Goal: Obtain resource: Download file/media

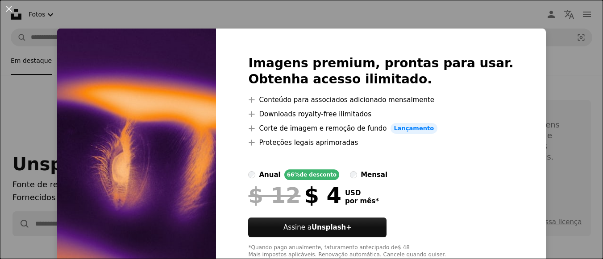
scroll to position [852, 0]
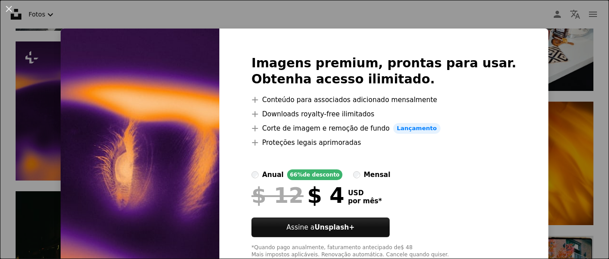
click at [521, 17] on div "An X shape Imagens premium, prontas para usar. Obtenha acesso ilimitado. A plus…" at bounding box center [304, 129] width 609 height 259
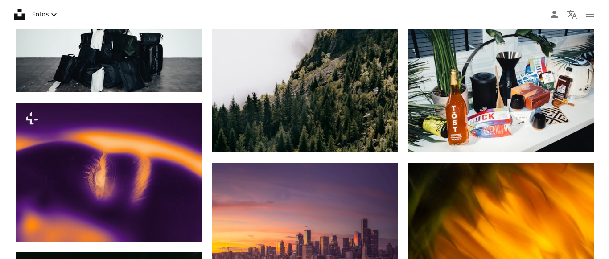
scroll to position [760, 0]
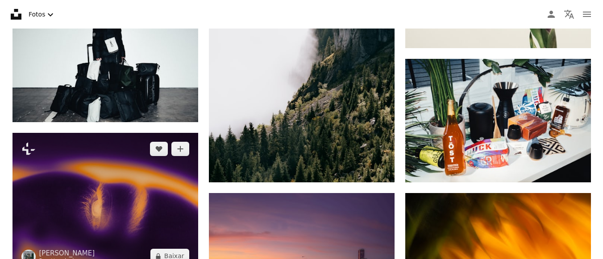
click at [107, 195] on img at bounding box center [105, 202] width 186 height 139
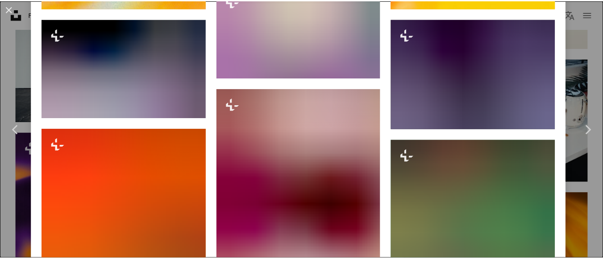
scroll to position [678, 0]
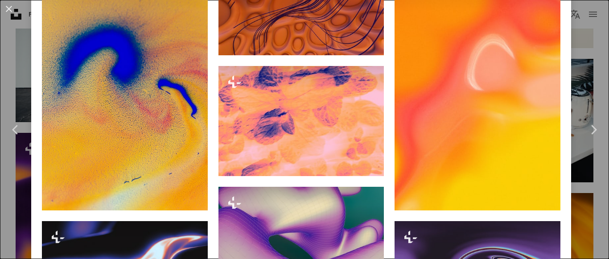
click at [575, 47] on div "An X shape Chevron left Chevron right [PERSON_NAME] Para Unsplash+ A heart A pl…" at bounding box center [304, 129] width 609 height 259
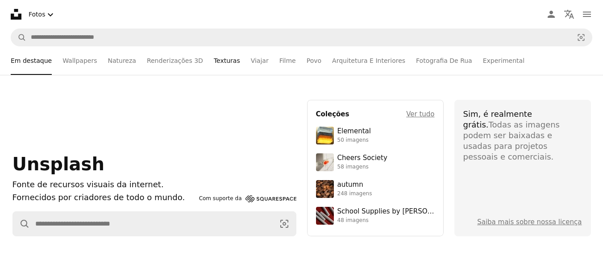
click at [214, 66] on link "Texturas" at bounding box center [227, 60] width 26 height 29
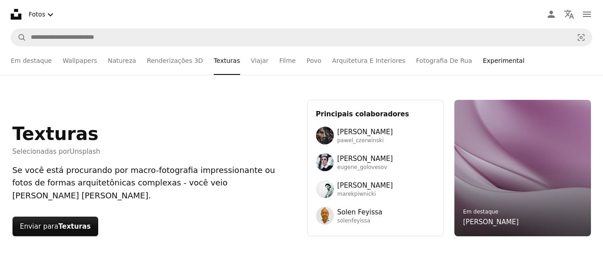
click at [483, 58] on link "Experimental" at bounding box center [503, 60] width 41 height 29
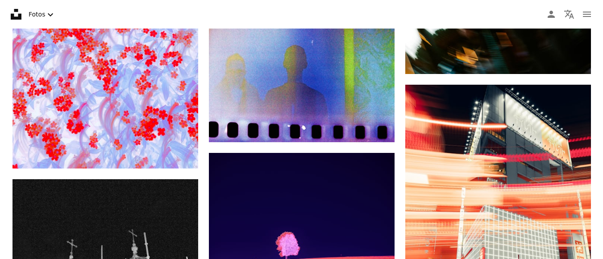
scroll to position [2000, 0]
